Goal: Navigation & Orientation: Find specific page/section

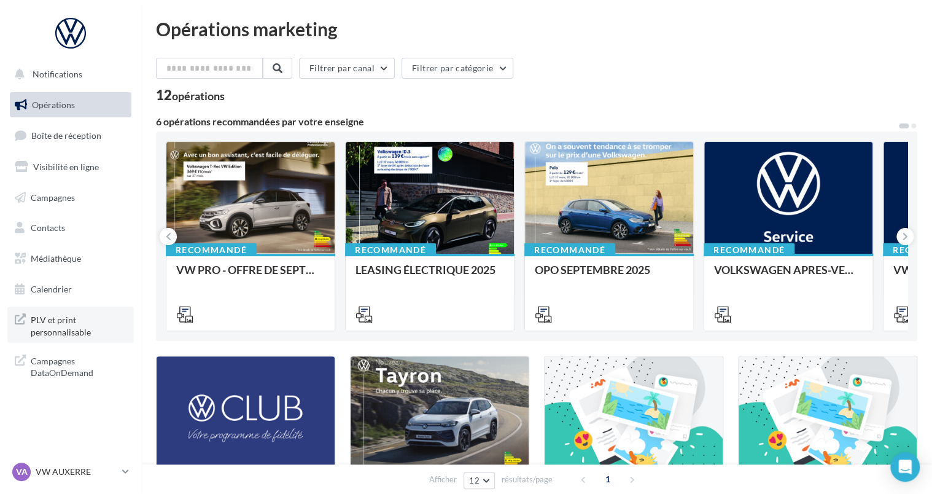
click at [59, 330] on span "PLV et print personnalisable" at bounding box center [79, 324] width 96 height 26
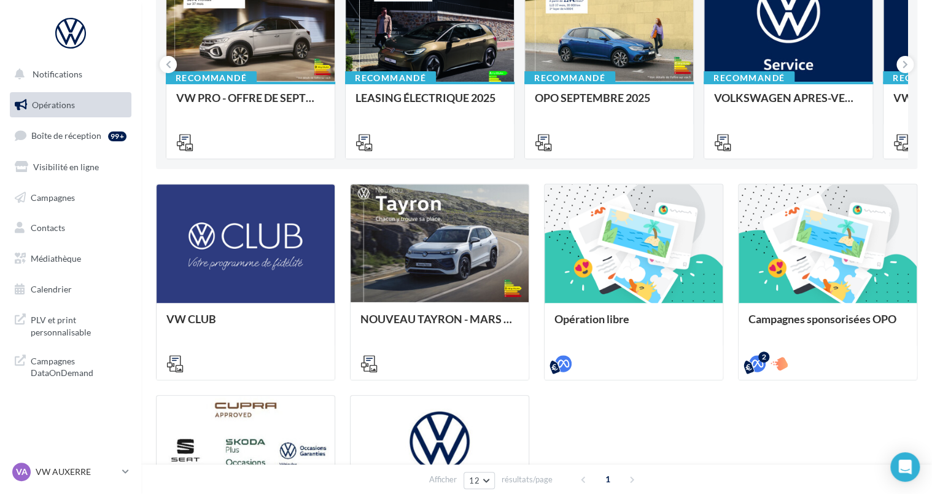
scroll to position [307, 0]
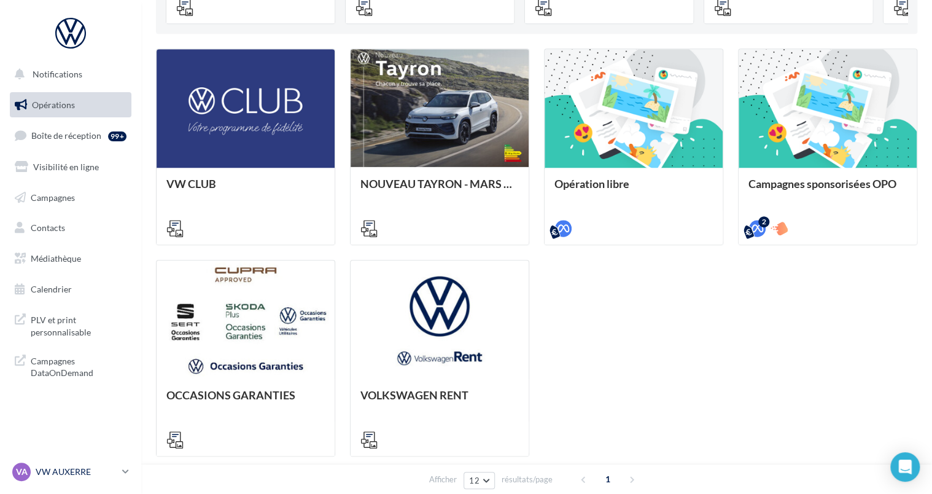
click at [125, 470] on icon at bounding box center [125, 471] width 7 height 10
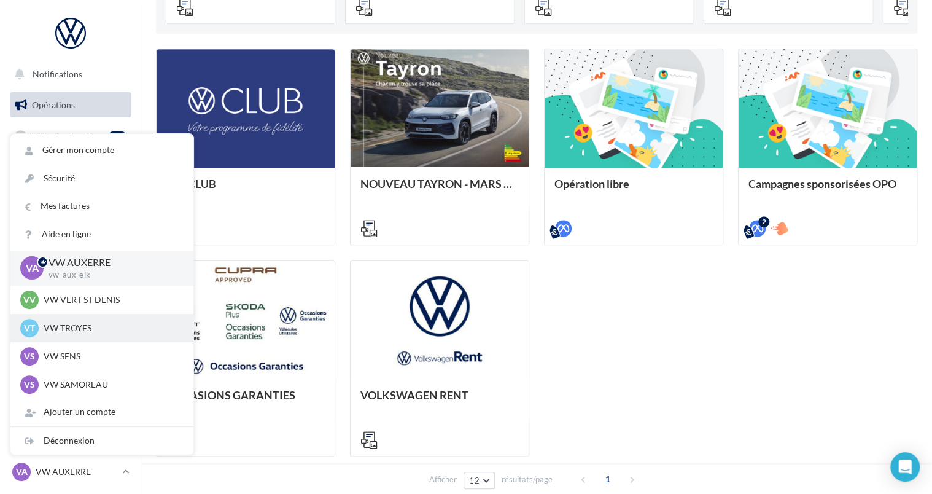
click at [81, 330] on p "VW TROYES" at bounding box center [111, 328] width 135 height 12
click at [74, 328] on p "VW TROYES" at bounding box center [111, 328] width 135 height 12
drag, startPoint x: 74, startPoint y: 328, endPoint x: 25, endPoint y: 325, distance: 49.8
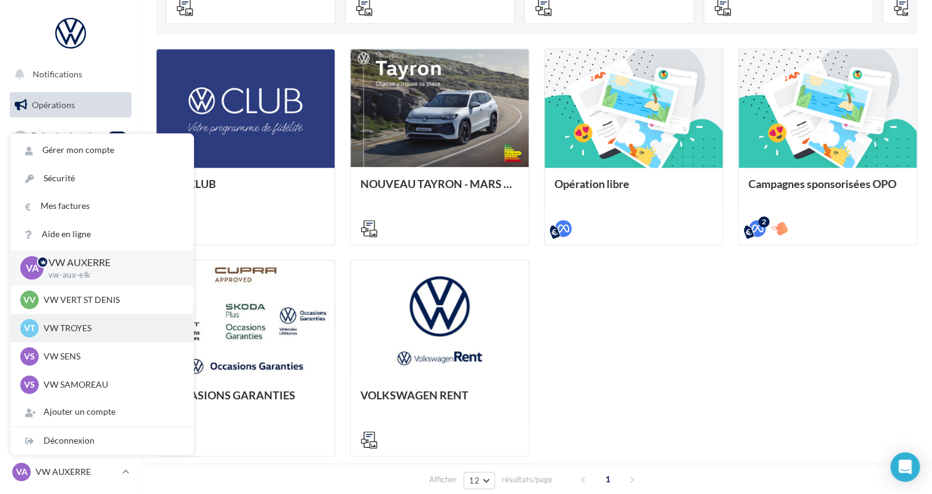
click at [25, 325] on span "VT" at bounding box center [29, 328] width 11 height 12
click at [32, 327] on span "VT" at bounding box center [29, 328] width 11 height 12
click at [33, 327] on span "VT" at bounding box center [29, 328] width 11 height 12
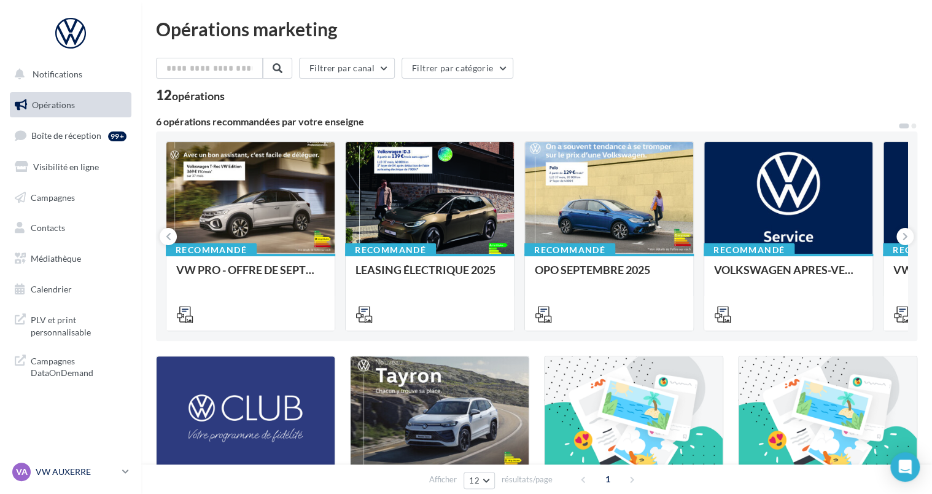
click at [120, 469] on link "VA VW AUXERRE vw-aux-elk" at bounding box center [71, 471] width 122 height 23
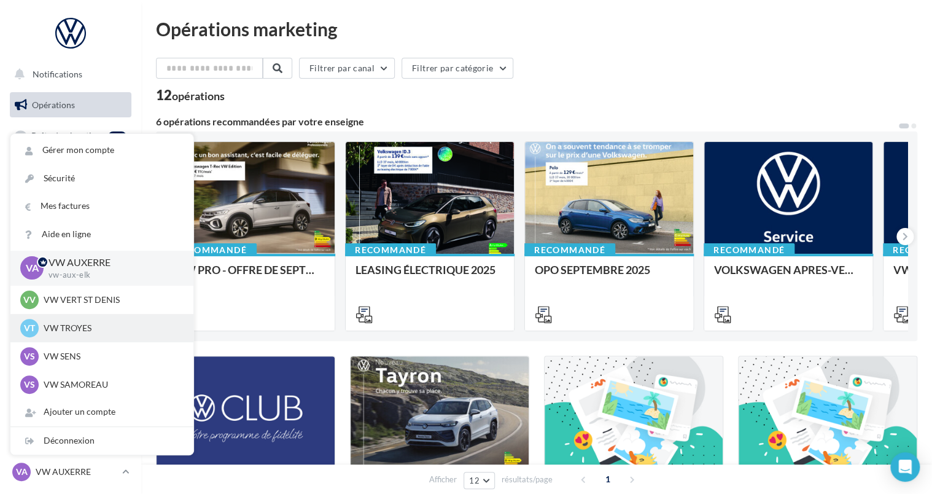
click at [72, 321] on div "VT VW TROYES vw-tro-elk" at bounding box center [101, 328] width 163 height 18
